Goal: Navigation & Orientation: Find specific page/section

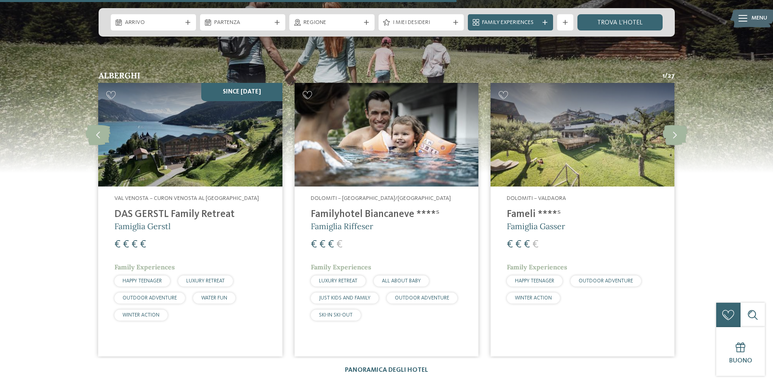
scroll to position [1420, 0]
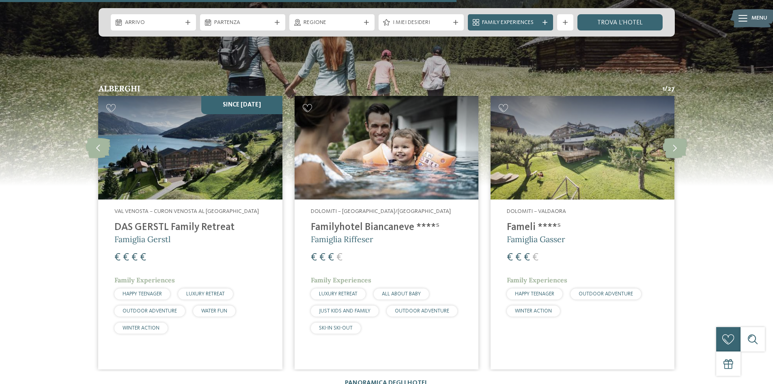
click at [386, 166] on img at bounding box center [387, 147] width 184 height 103
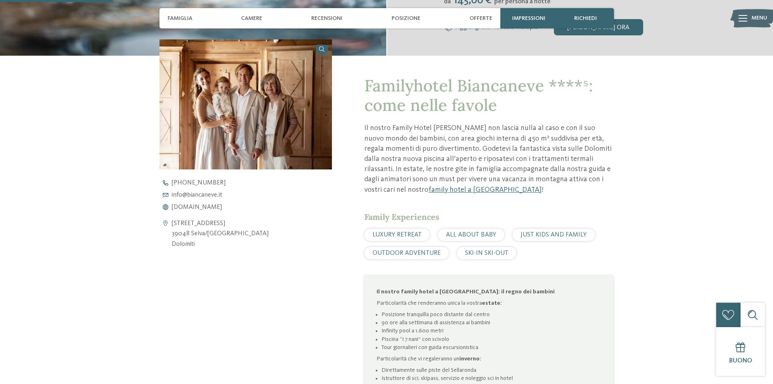
scroll to position [203, 0]
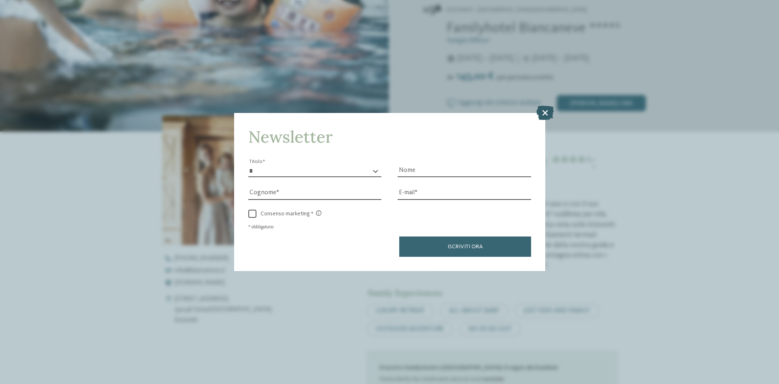
click at [547, 110] on icon at bounding box center [545, 113] width 17 height 14
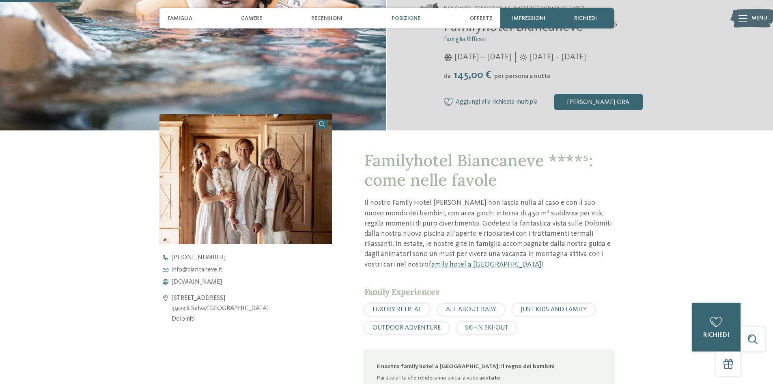
click at [405, 16] on span "Posizione" at bounding box center [406, 18] width 29 height 7
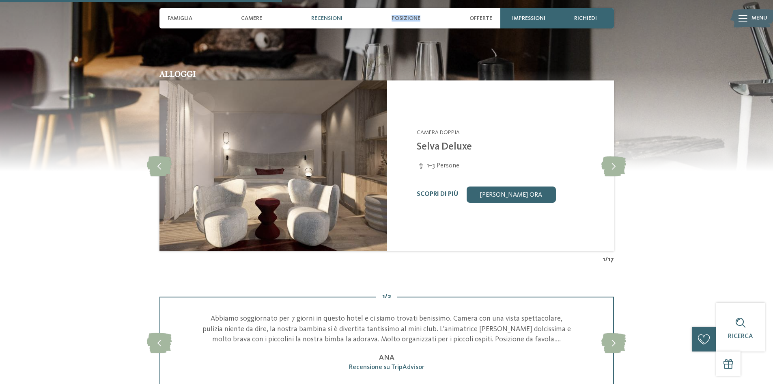
scroll to position [812, 0]
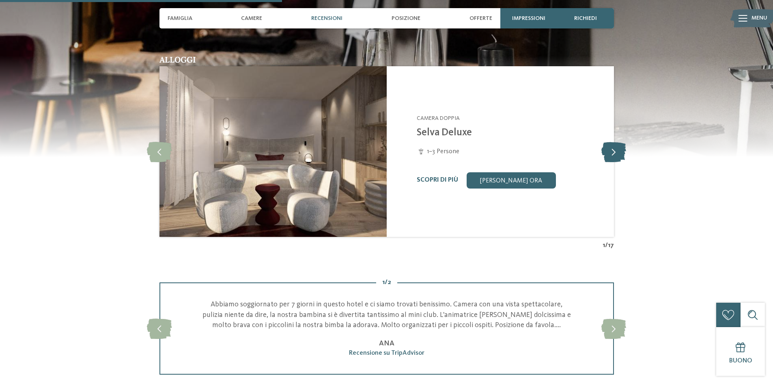
click at [619, 152] on icon at bounding box center [613, 151] width 25 height 20
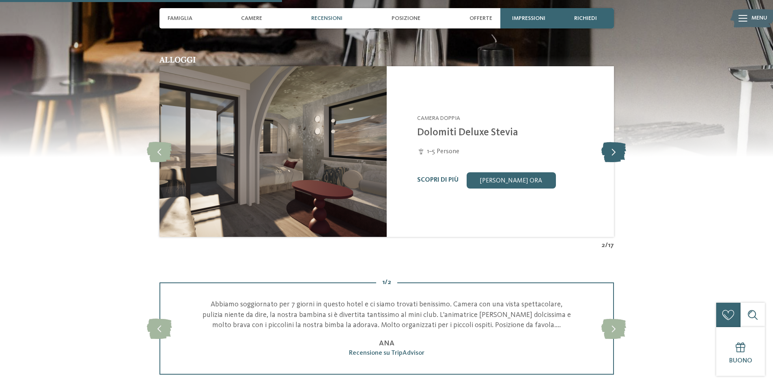
click at [619, 152] on icon at bounding box center [613, 151] width 25 height 20
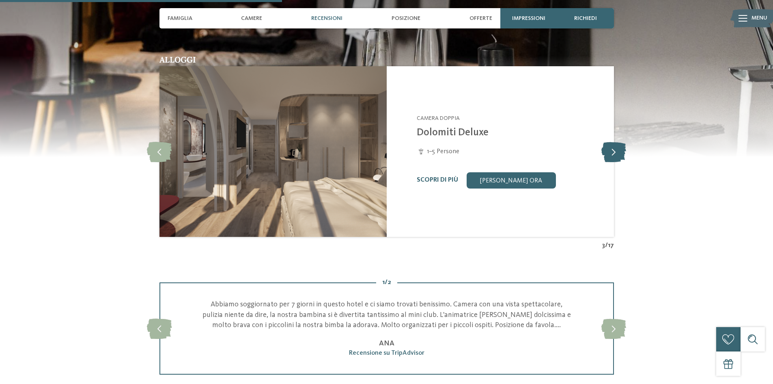
click at [619, 152] on icon at bounding box center [613, 151] width 25 height 20
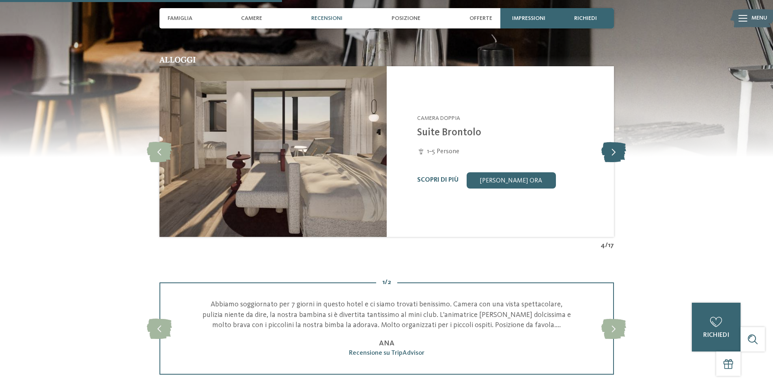
click at [619, 152] on icon at bounding box center [613, 151] width 25 height 20
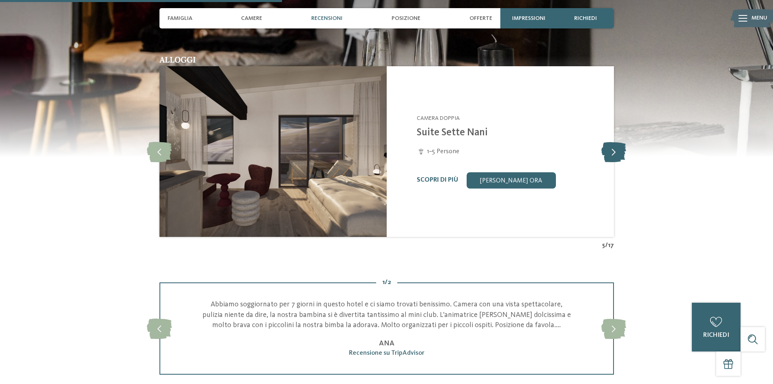
click at [619, 152] on icon at bounding box center [613, 151] width 25 height 20
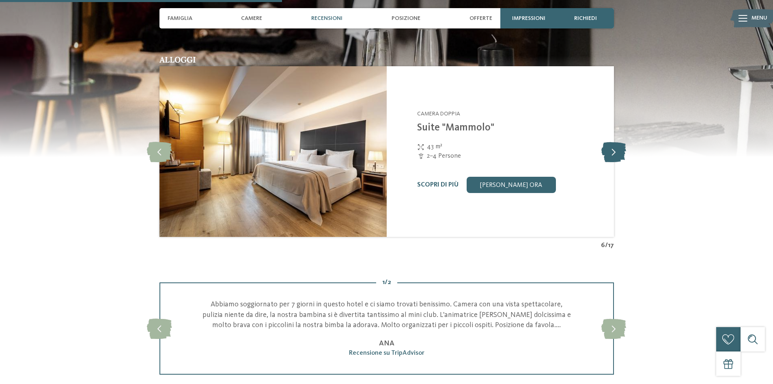
click at [619, 152] on icon at bounding box center [613, 151] width 25 height 20
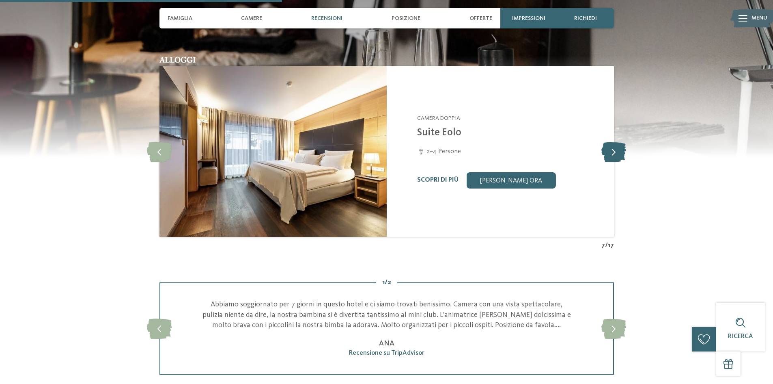
click at [619, 152] on icon at bounding box center [613, 151] width 25 height 20
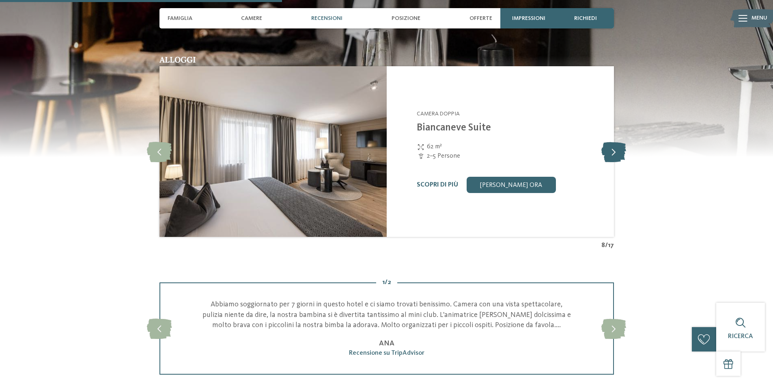
click at [619, 152] on icon at bounding box center [613, 151] width 25 height 20
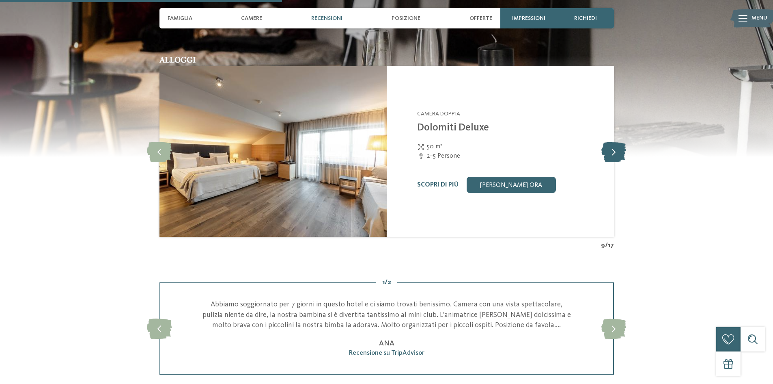
click at [619, 152] on icon at bounding box center [613, 151] width 25 height 20
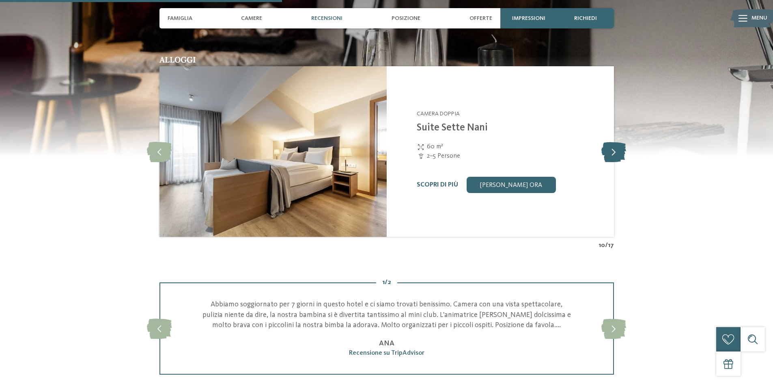
click at [619, 152] on icon at bounding box center [613, 151] width 25 height 20
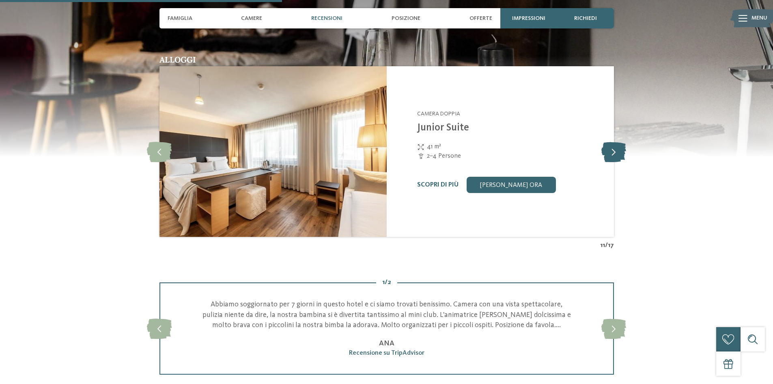
click at [619, 152] on icon at bounding box center [613, 151] width 25 height 20
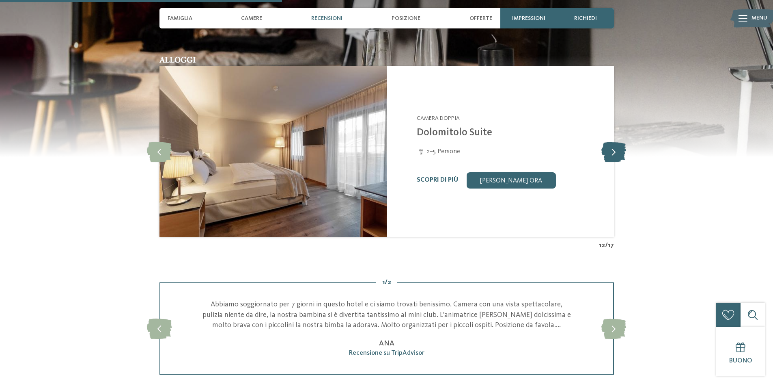
click at [619, 152] on icon at bounding box center [613, 151] width 25 height 20
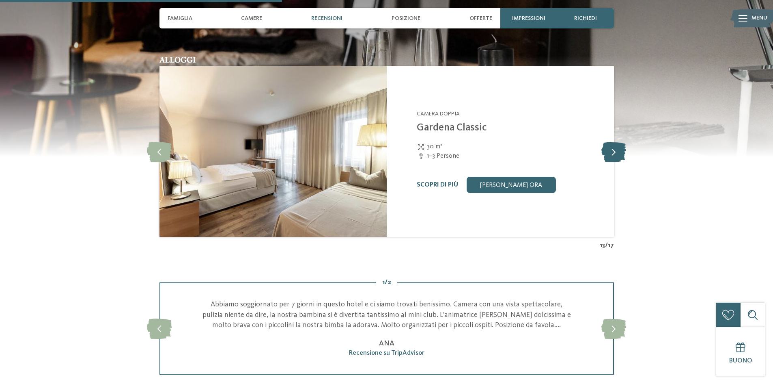
click at [619, 152] on icon at bounding box center [613, 151] width 25 height 20
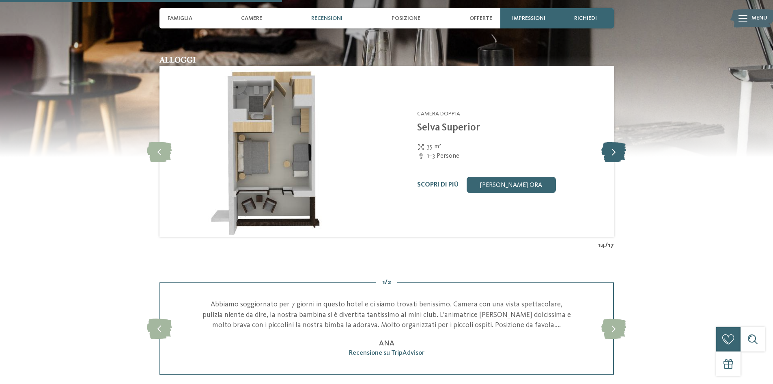
click at [619, 152] on icon at bounding box center [613, 151] width 25 height 20
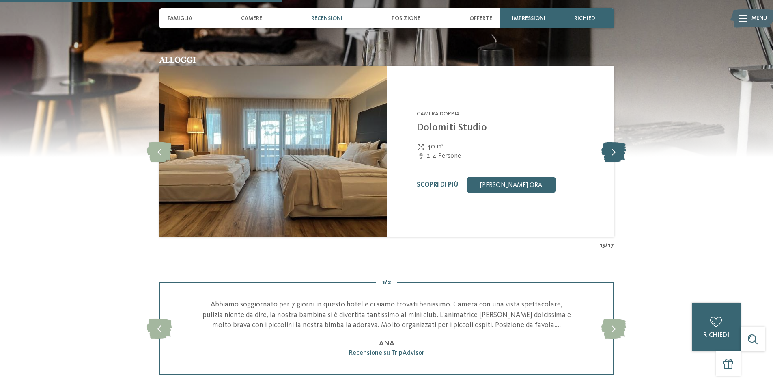
click at [619, 152] on icon at bounding box center [613, 151] width 25 height 20
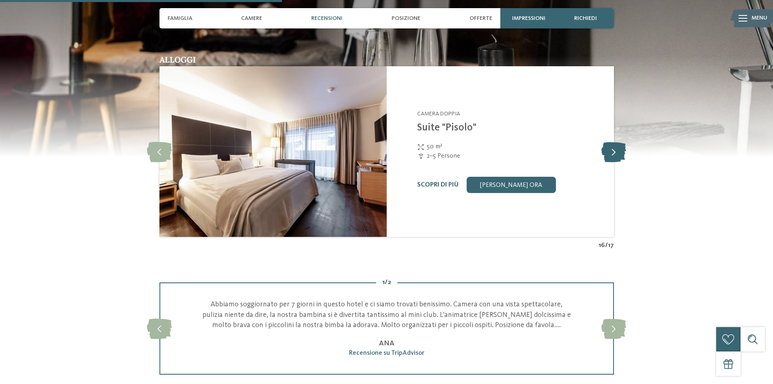
click at [619, 152] on icon at bounding box center [613, 151] width 25 height 20
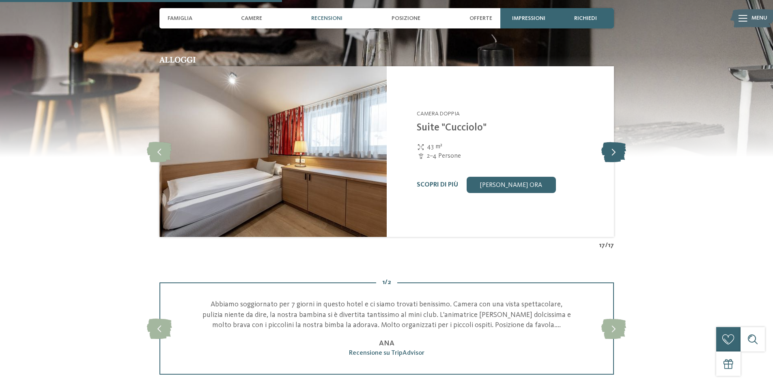
click at [619, 152] on icon at bounding box center [613, 151] width 25 height 20
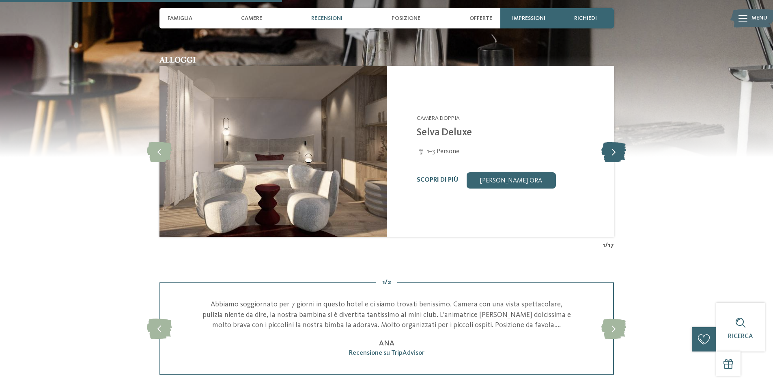
click at [619, 152] on icon at bounding box center [613, 151] width 25 height 20
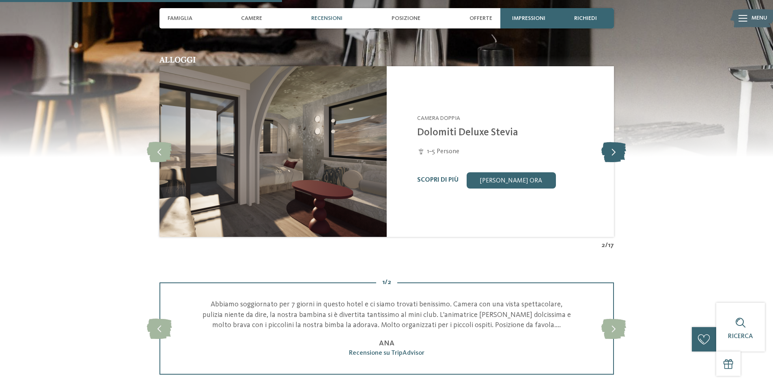
click at [619, 152] on icon at bounding box center [613, 151] width 25 height 20
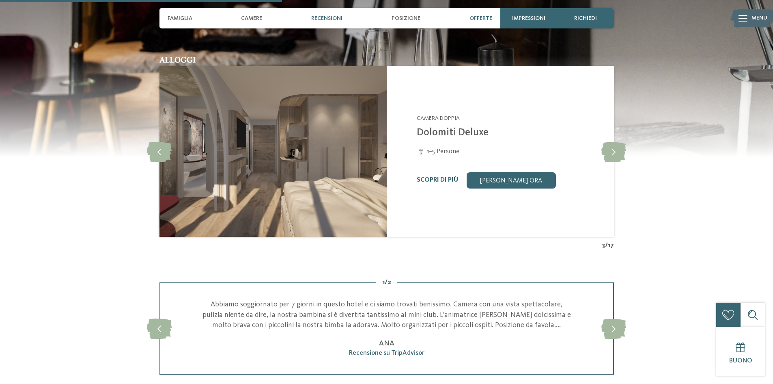
click at [482, 16] on span "Offerte" at bounding box center [481, 18] width 23 height 7
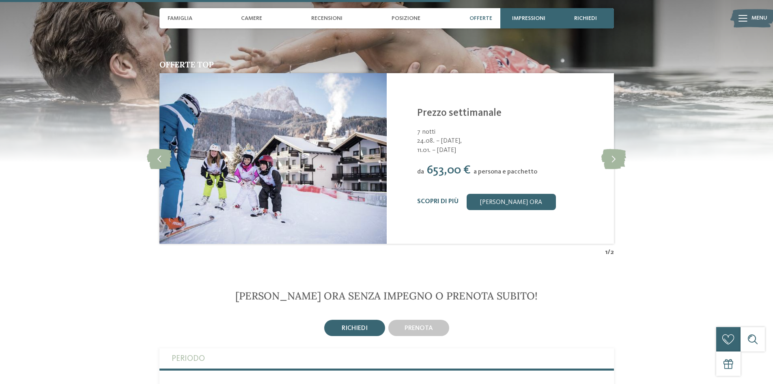
scroll to position [1255, 0]
